Goal: Information Seeking & Learning: Check status

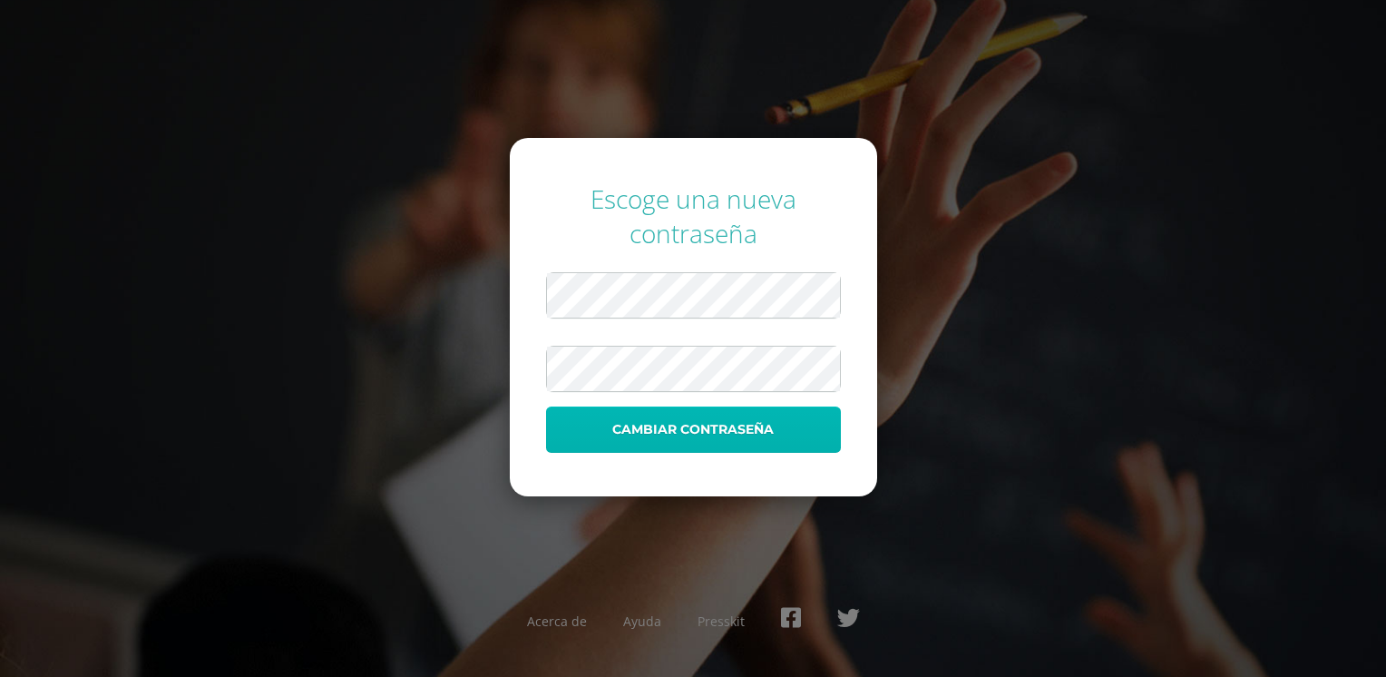
click at [751, 434] on button "Cambiar contraseña" at bounding box center [693, 429] width 295 height 46
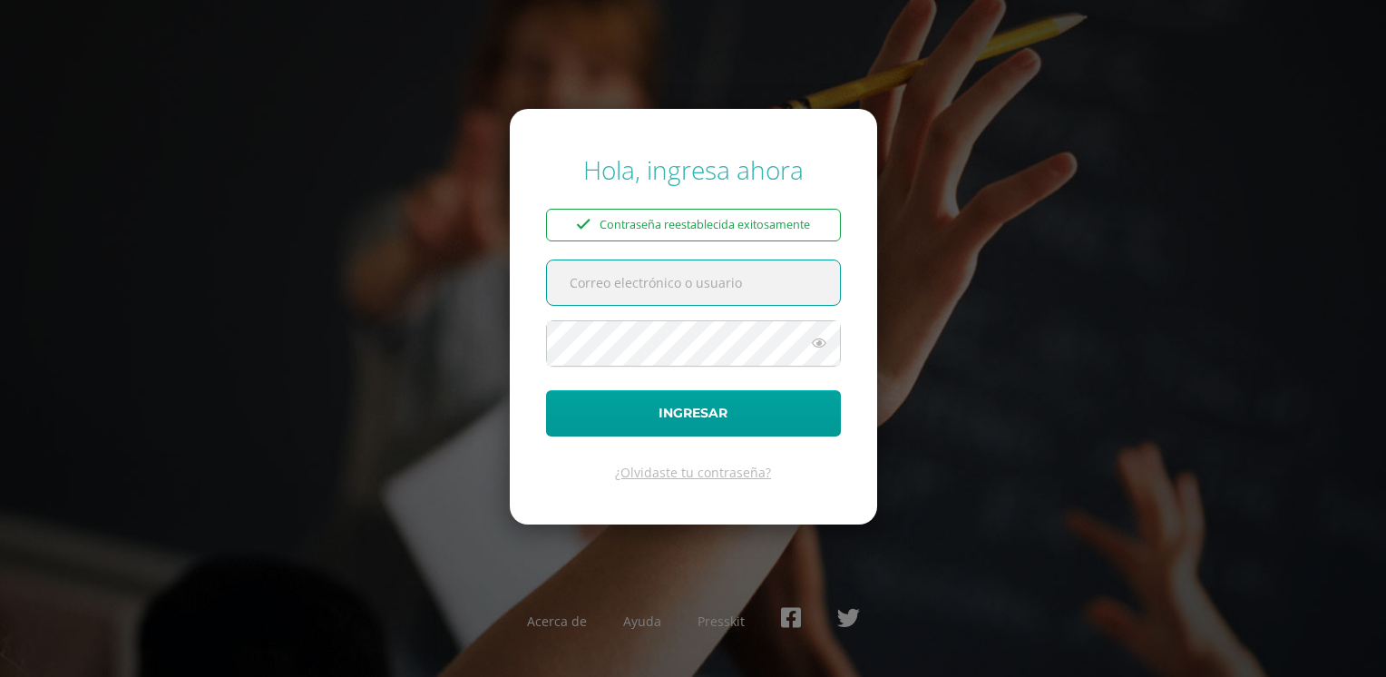
click at [718, 284] on input "text" at bounding box center [693, 282] width 293 height 44
type input "[EMAIL_ADDRESS][DOMAIN_NAME]"
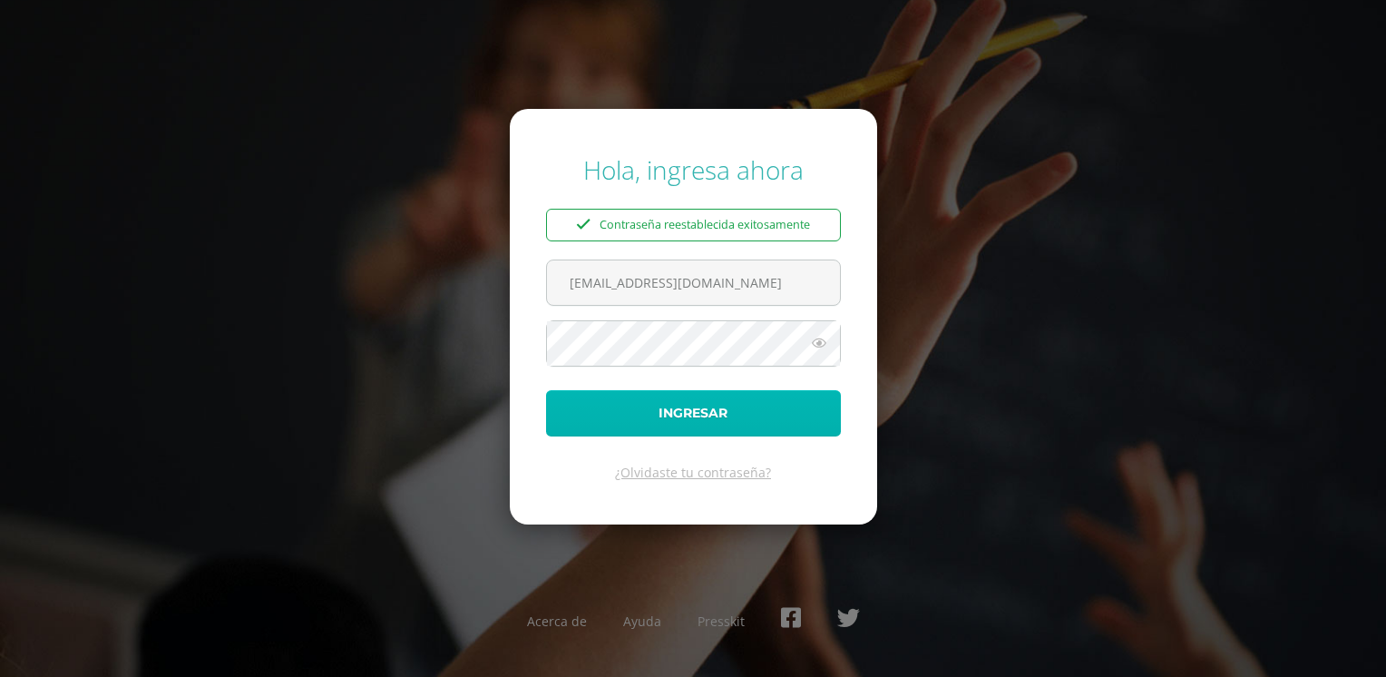
click at [624, 408] on button "Ingresar" at bounding box center [693, 413] width 295 height 46
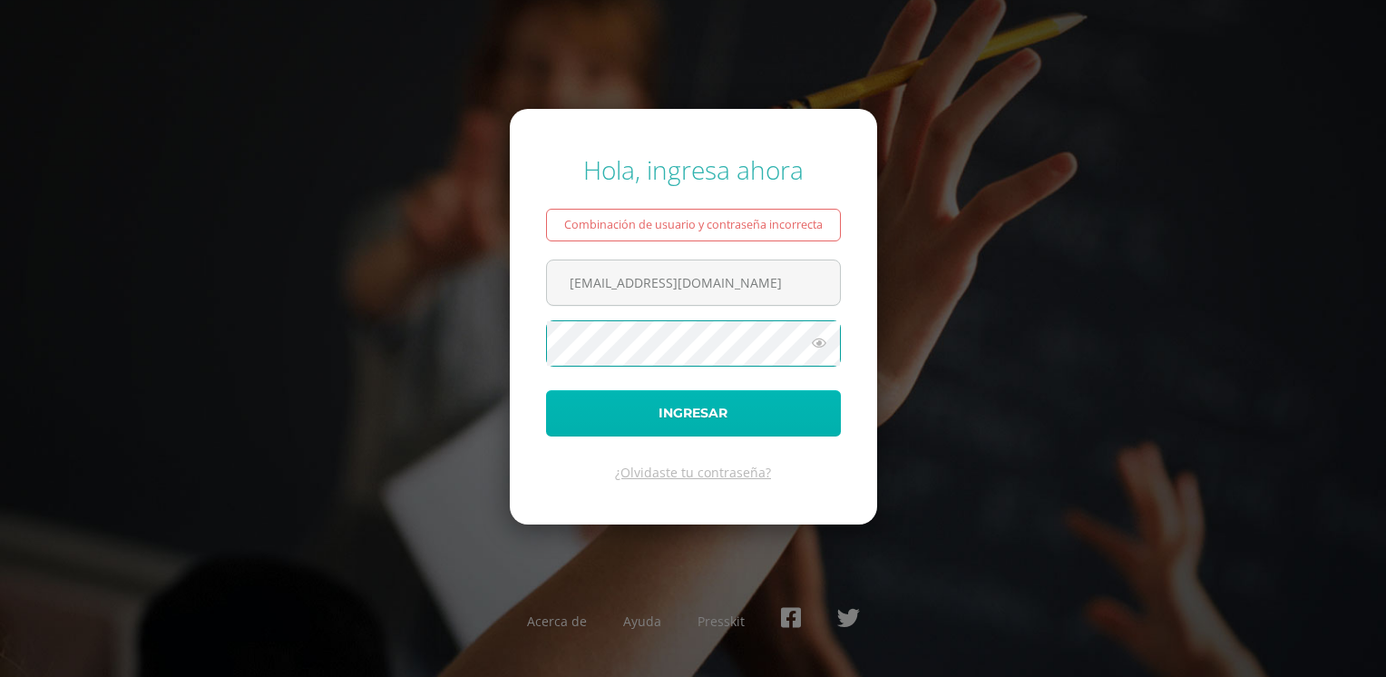
click at [602, 414] on button "Ingresar" at bounding box center [693, 413] width 295 height 46
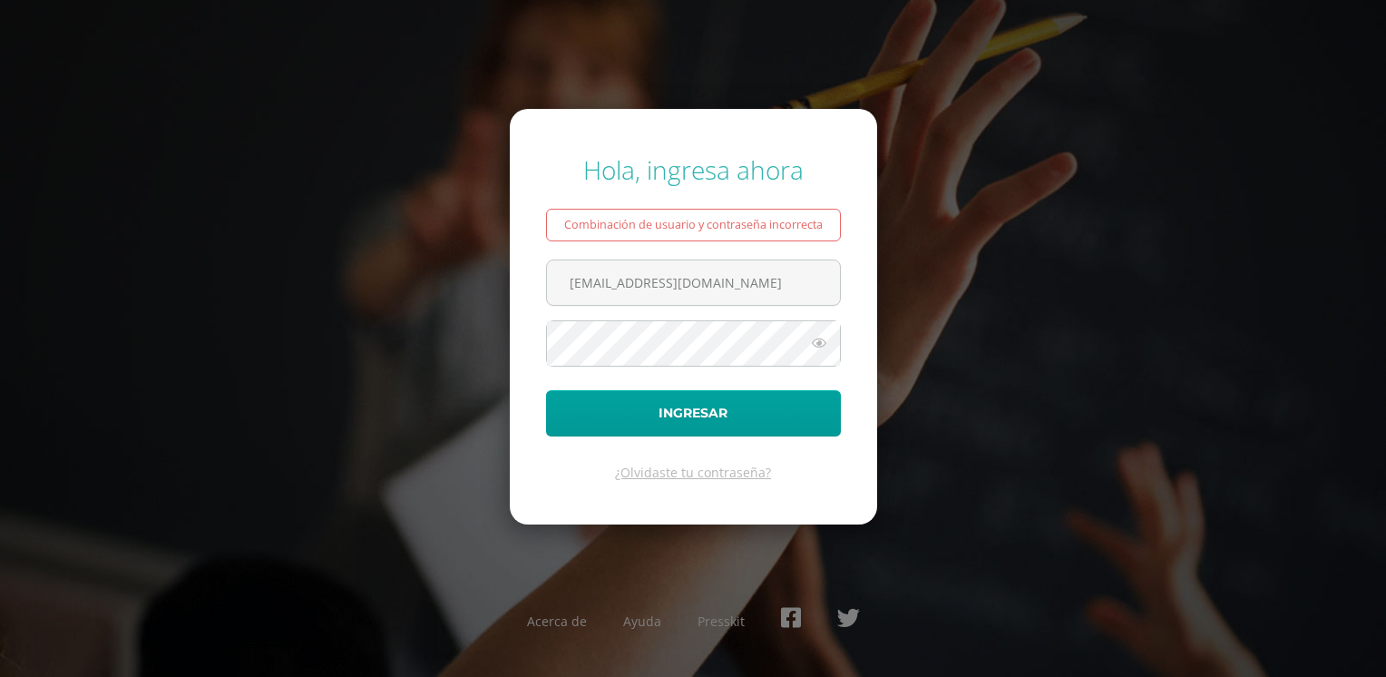
drag, startPoint x: 791, startPoint y: 284, endPoint x: 463, endPoint y: 284, distance: 327.4
click at [463, 284] on div "Hola, ingresa ahora Combinación de usuario y contraseña incorrecta 20240010@lic…" at bounding box center [693, 338] width 1170 height 401
type input "mishelle.rosalesc@gmail.com"
click at [546, 390] on button "Ingresar" at bounding box center [693, 413] width 295 height 46
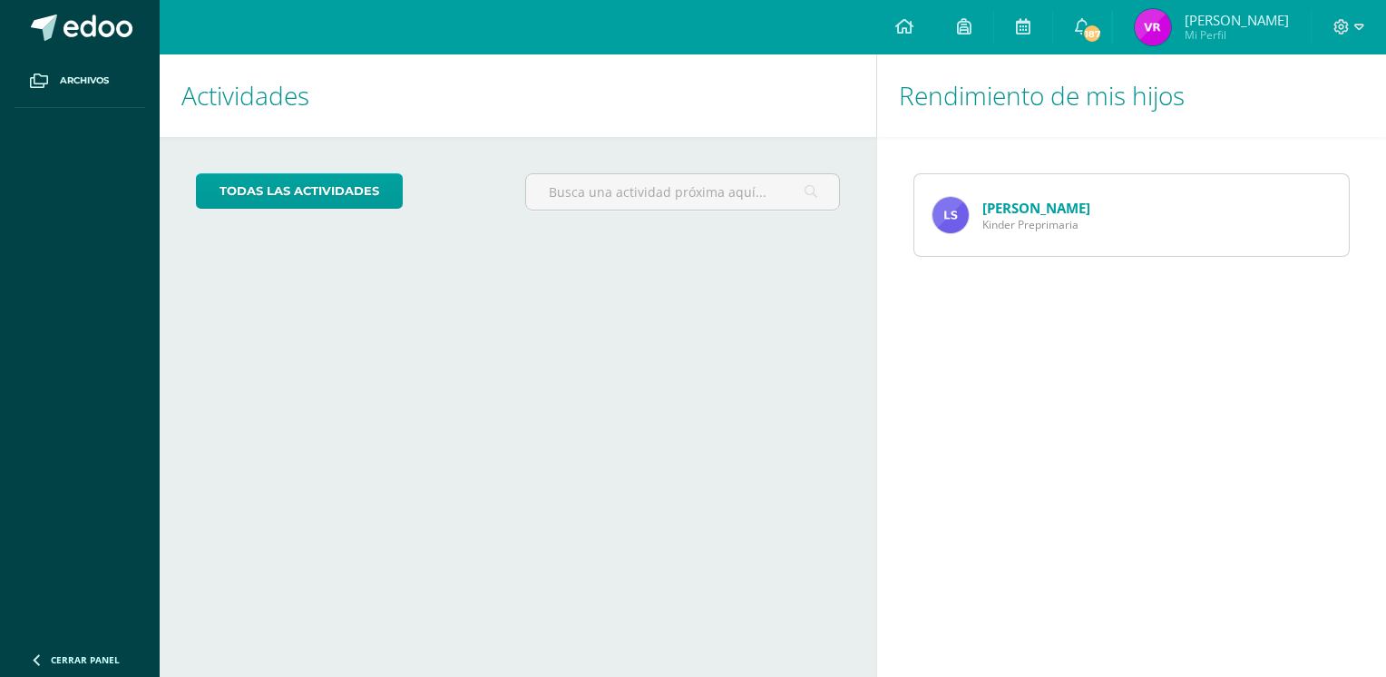
click at [1028, 216] on link "[PERSON_NAME]" at bounding box center [1036, 208] width 108 height 18
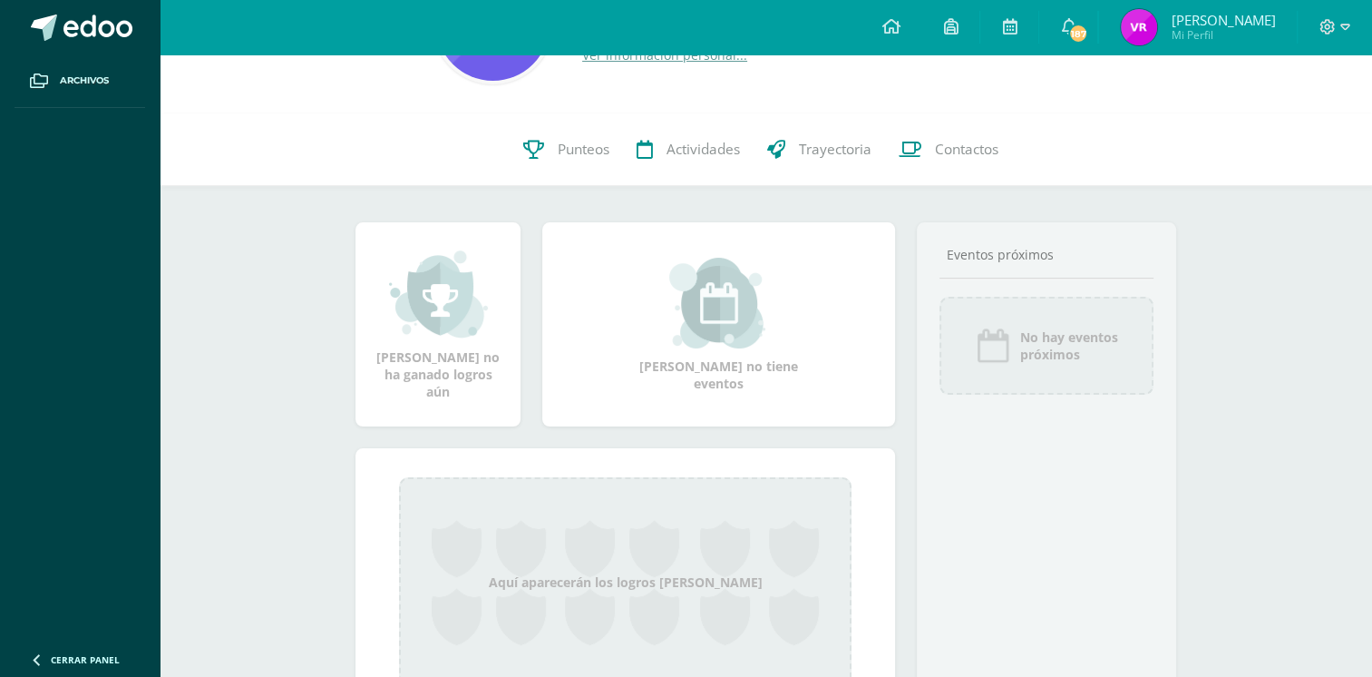
scroll to position [209, 0]
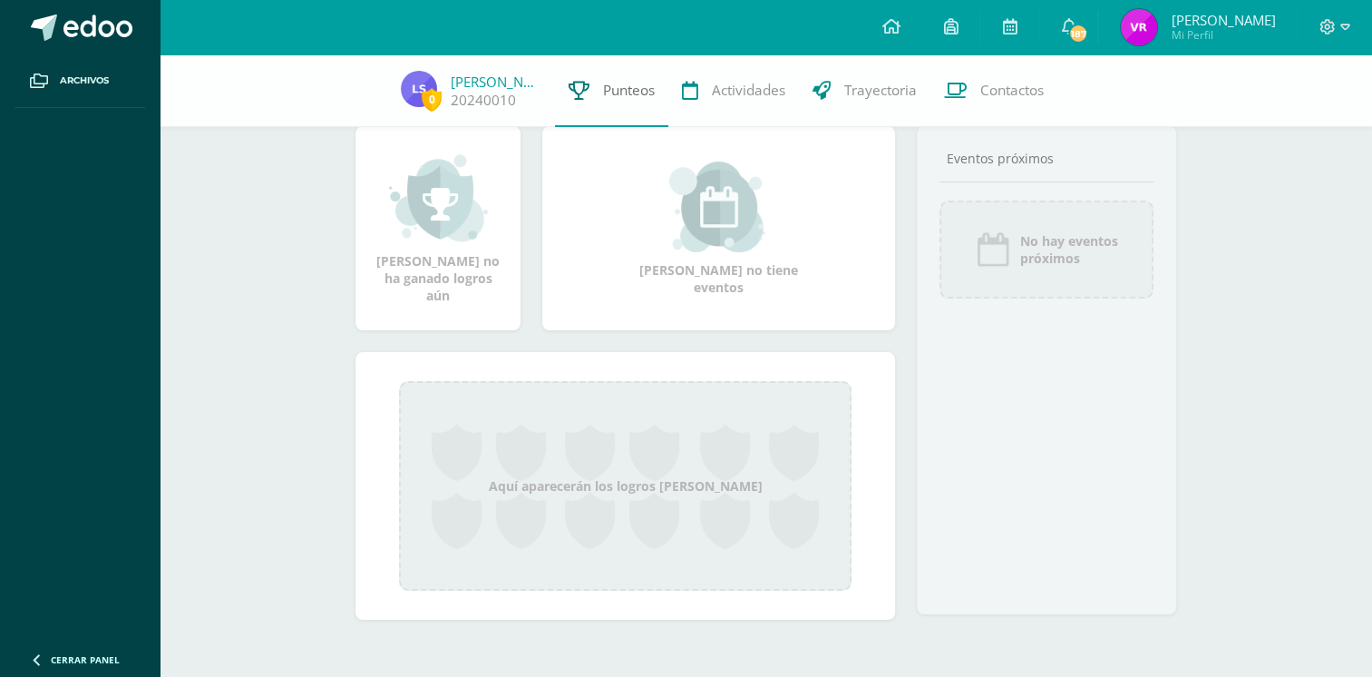
click at [636, 89] on span "Punteos" at bounding box center [629, 90] width 52 height 19
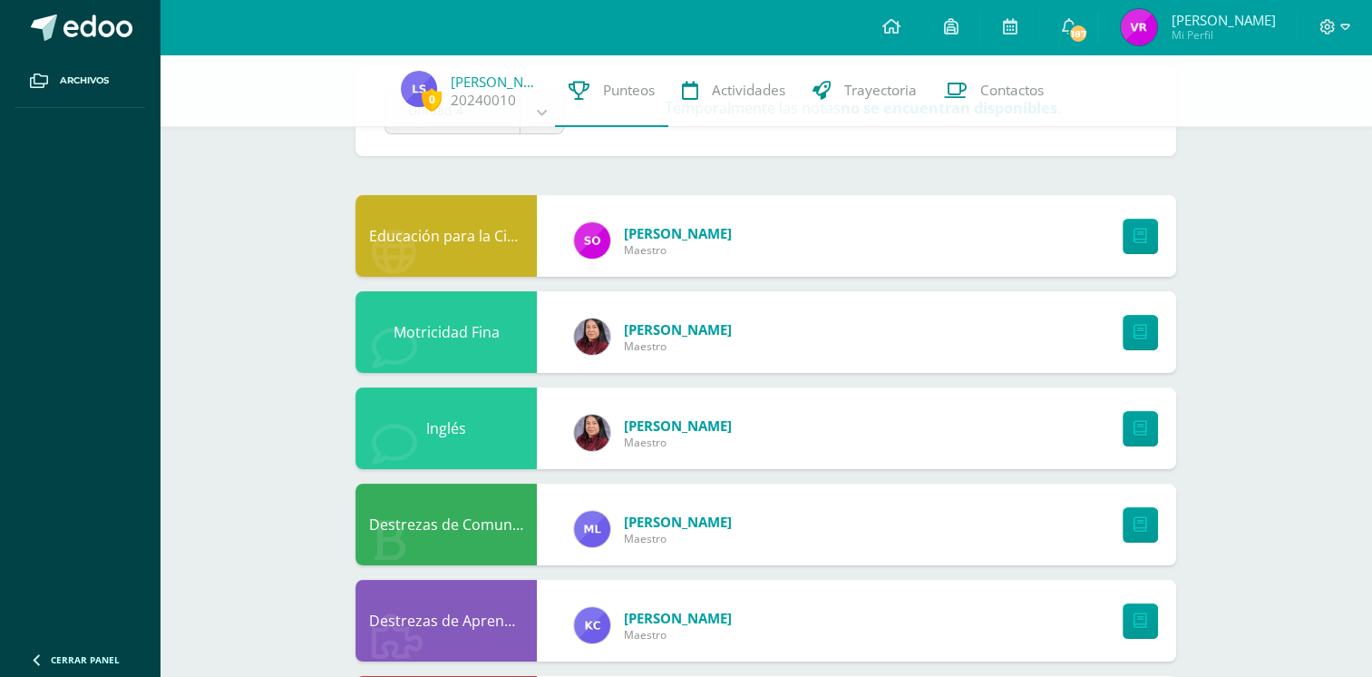
scroll to position [181, 0]
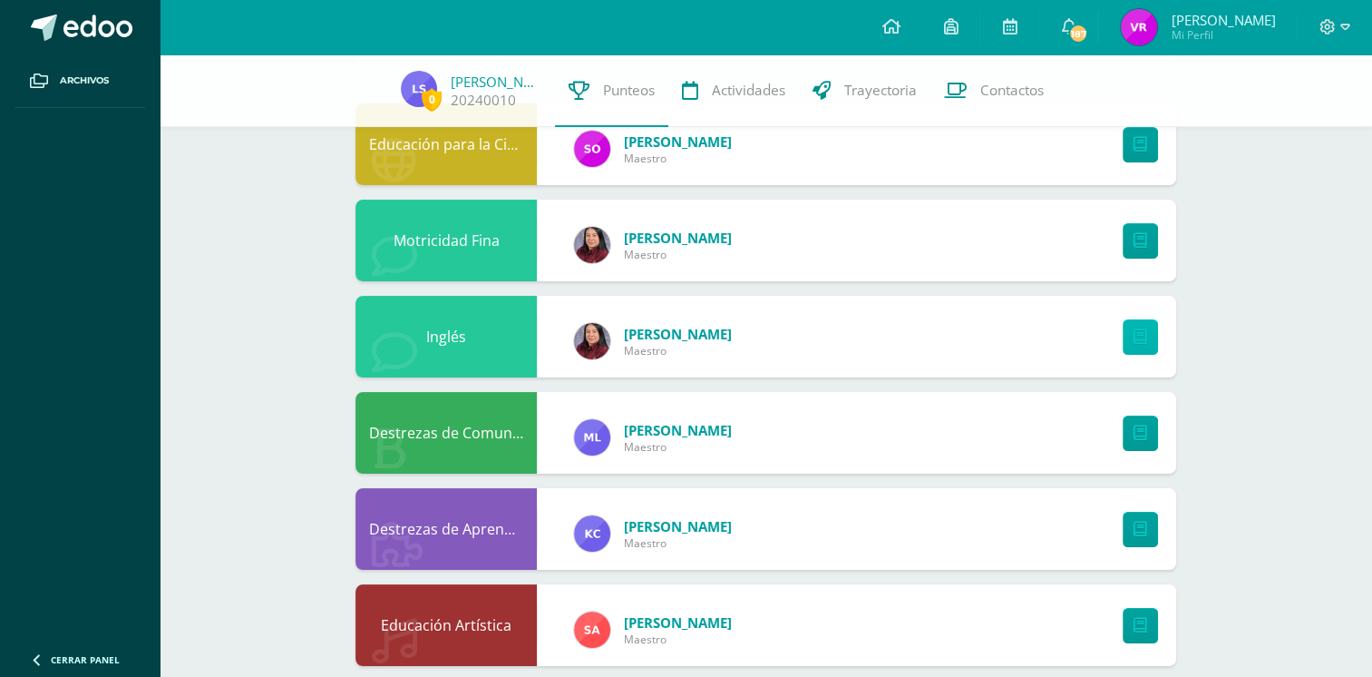
click at [1146, 336] on link at bounding box center [1140, 336] width 35 height 35
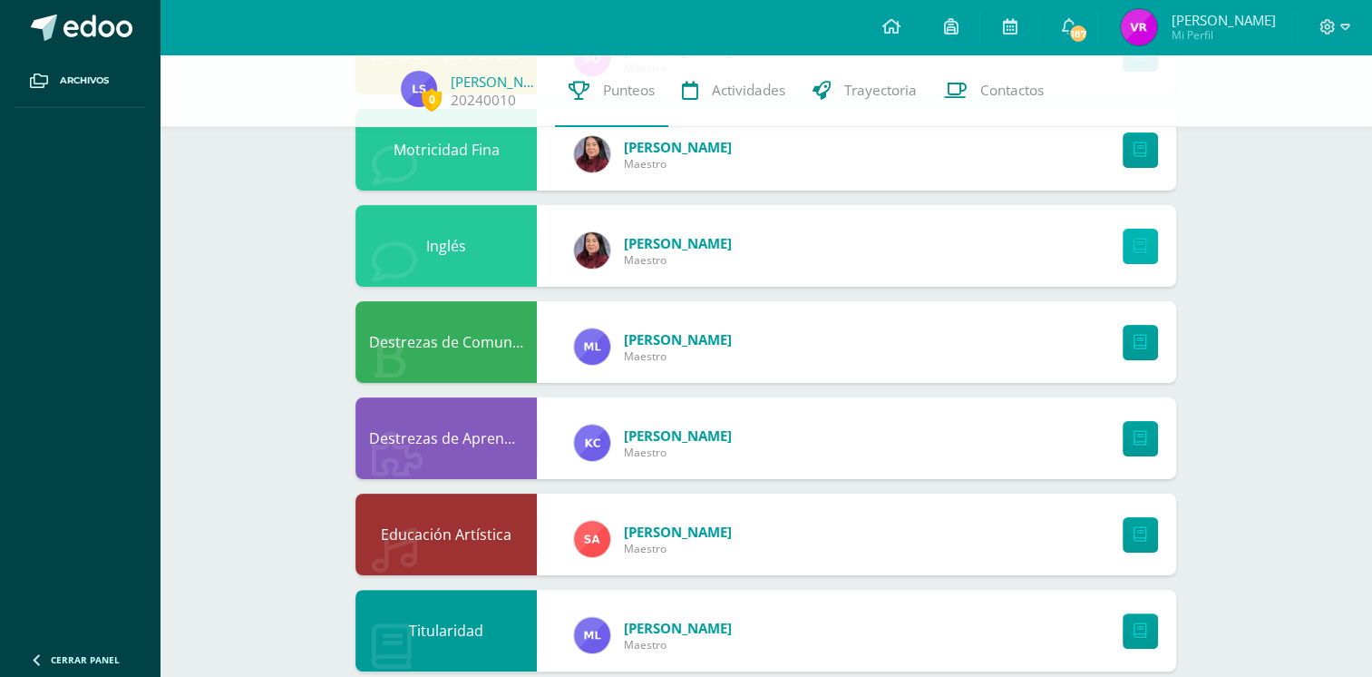
scroll to position [398, 0]
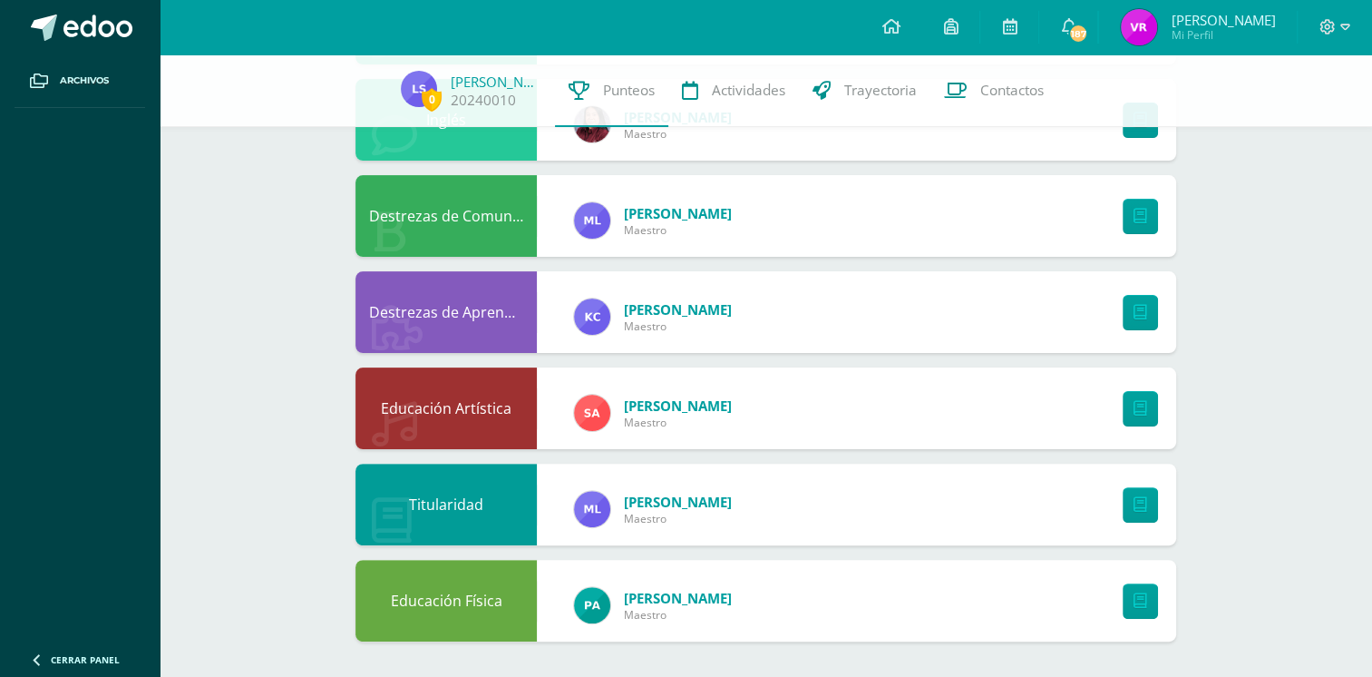
click at [465, 417] on div "Educación Artística" at bounding box center [446, 408] width 181 height 82
click at [1132, 417] on link at bounding box center [1140, 408] width 35 height 35
click at [1294, 207] on div "0 Luz Sim 20240010 Punteos Actividades Trayectoria Contactos Pendiente Unidad 4…" at bounding box center [766, 166] width 1213 height 1021
click at [1150, 215] on link at bounding box center [1140, 216] width 35 height 35
click at [1339, 26] on span at bounding box center [1335, 27] width 31 height 20
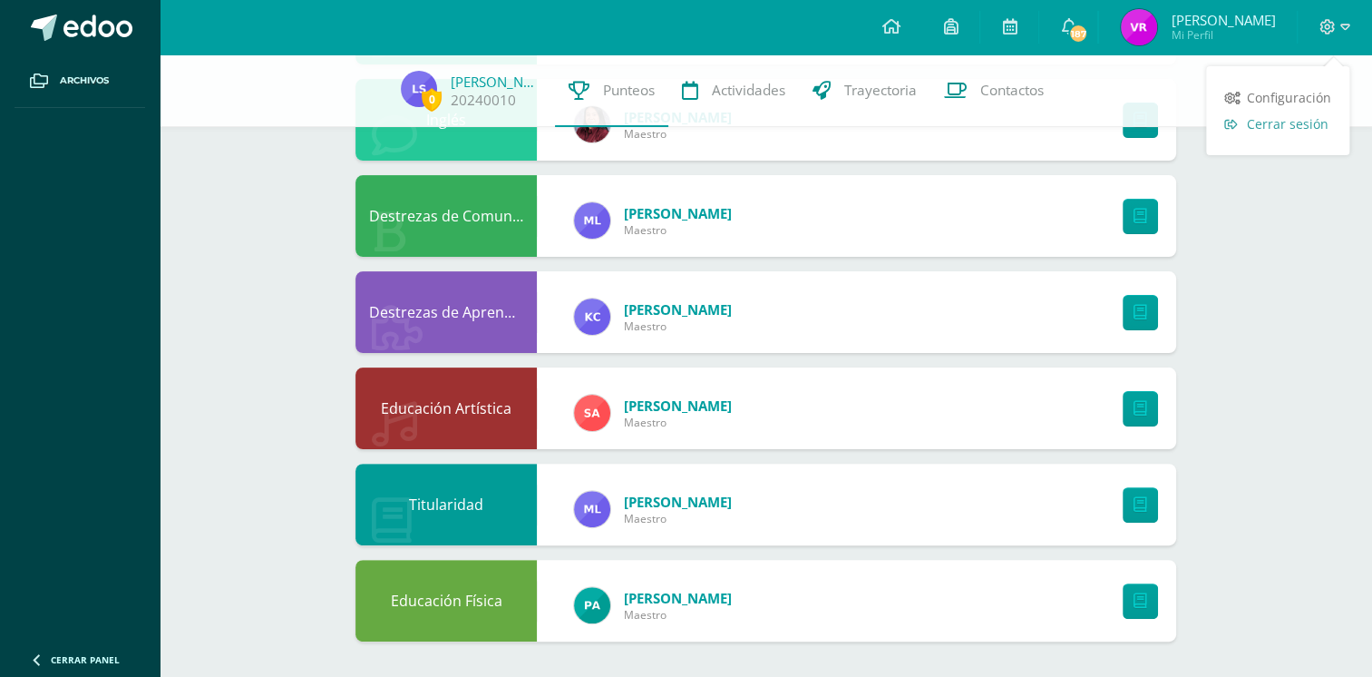
click at [1285, 125] on span "Cerrar sesión" at bounding box center [1288, 123] width 82 height 17
